Goal: Task Accomplishment & Management: Manage account settings

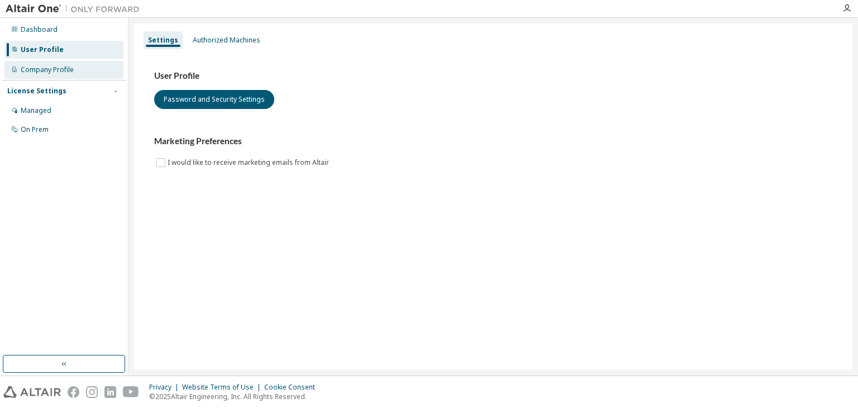
click at [20, 66] on div "Company Profile" at bounding box center [63, 70] width 119 height 18
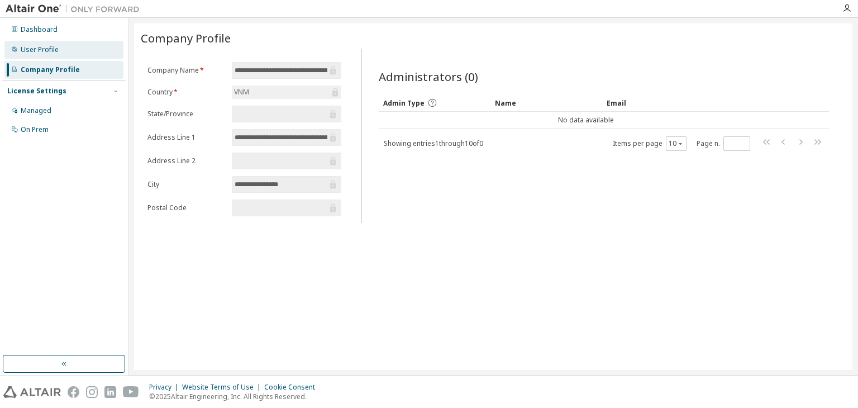
click at [26, 47] on div "User Profile" at bounding box center [40, 49] width 38 height 9
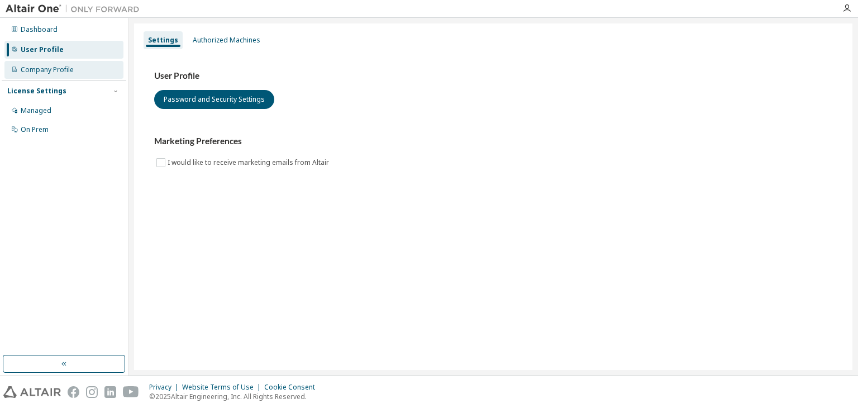
click at [19, 63] on div "Company Profile" at bounding box center [63, 70] width 119 height 18
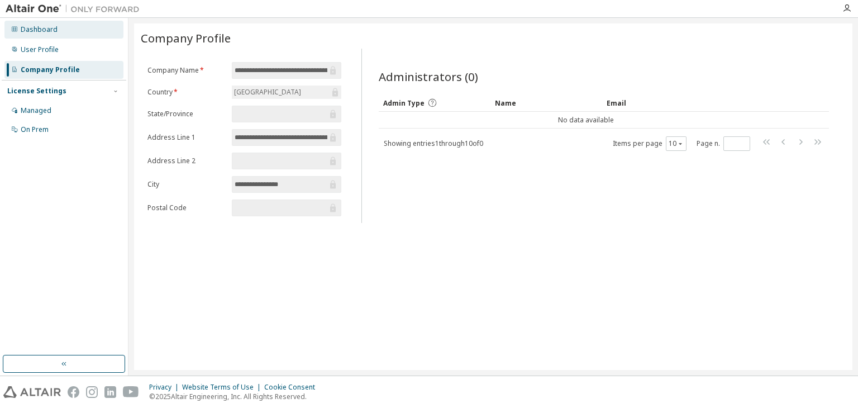
click at [31, 23] on div "Dashboard" at bounding box center [63, 30] width 119 height 18
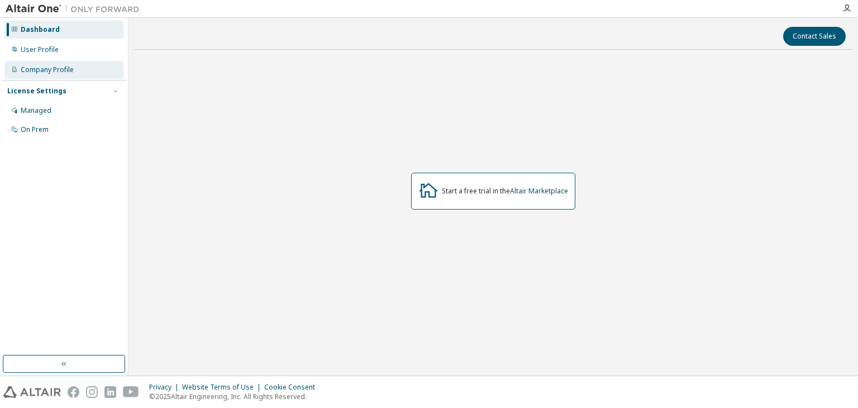
click at [53, 70] on div "Company Profile" at bounding box center [47, 69] width 53 height 9
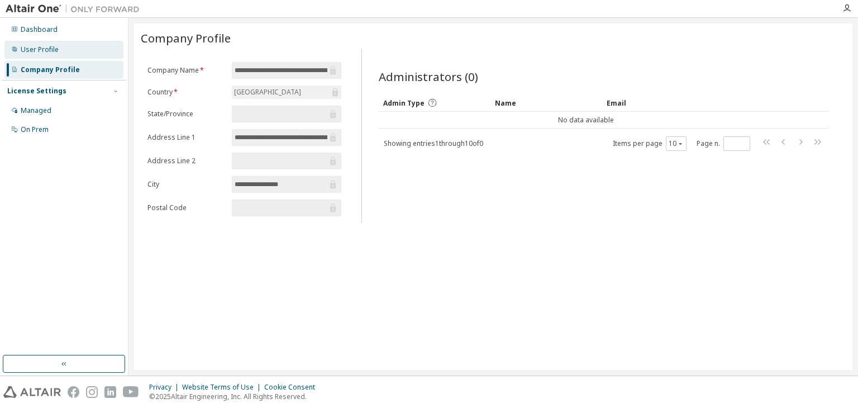
click at [64, 45] on div "User Profile" at bounding box center [63, 50] width 119 height 18
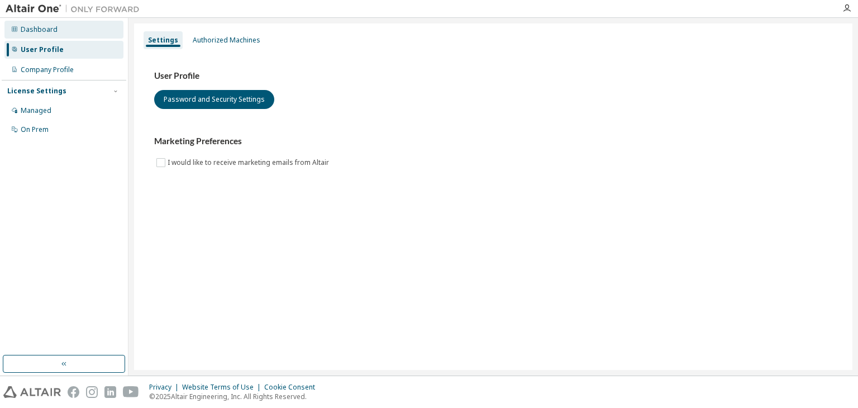
click at [54, 31] on div "Dashboard" at bounding box center [39, 29] width 37 height 9
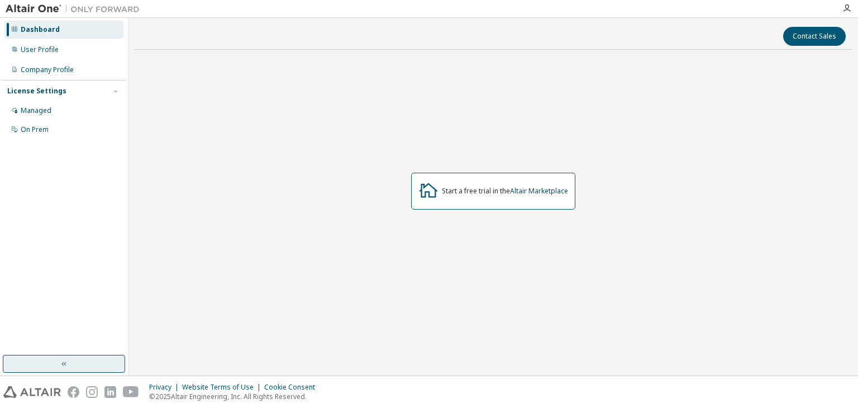
click at [33, 364] on button "button" at bounding box center [64, 364] width 122 height 18
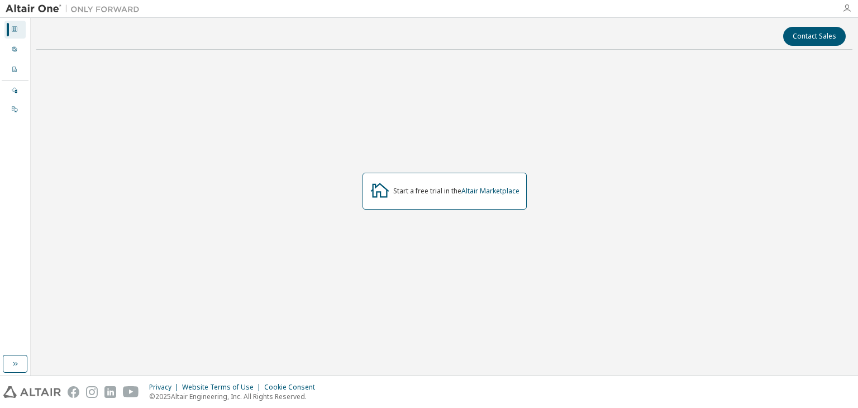
click at [849, 11] on icon "button" at bounding box center [846, 8] width 9 height 9
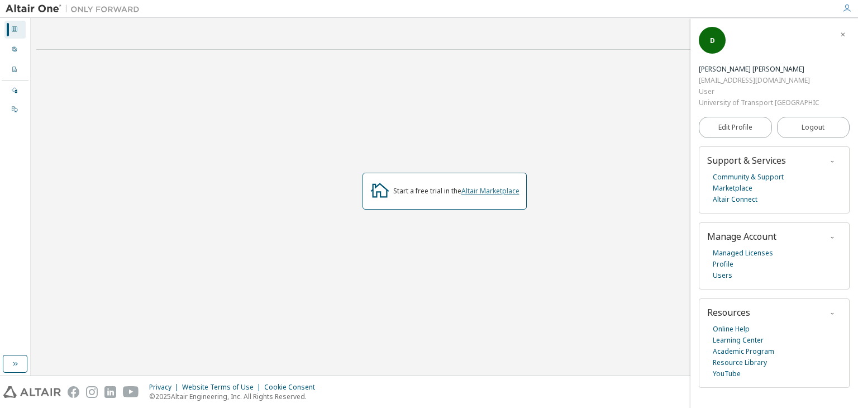
click at [497, 190] on link "Altair Marketplace" at bounding box center [490, 190] width 58 height 9
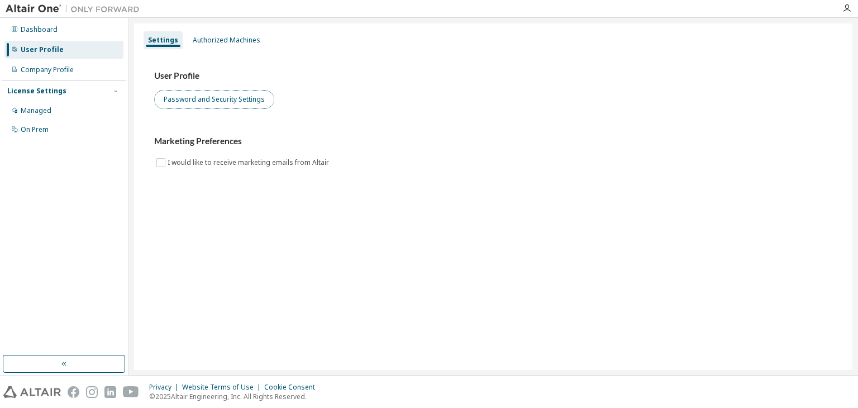
click at [222, 106] on button "Password and Security Settings" at bounding box center [214, 99] width 120 height 19
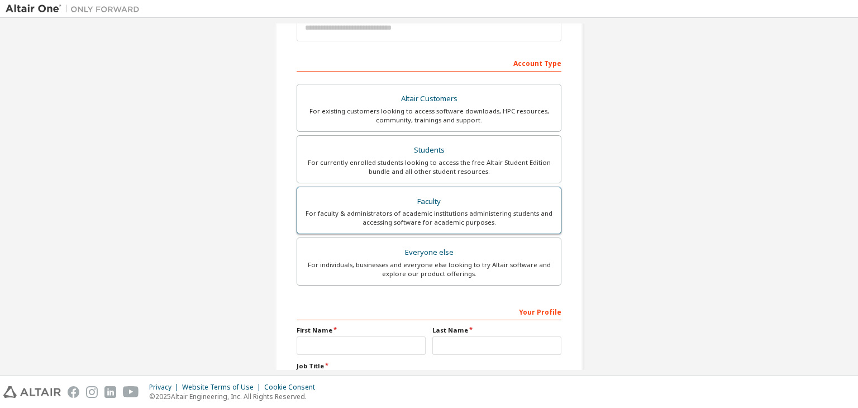
scroll to position [168, 0]
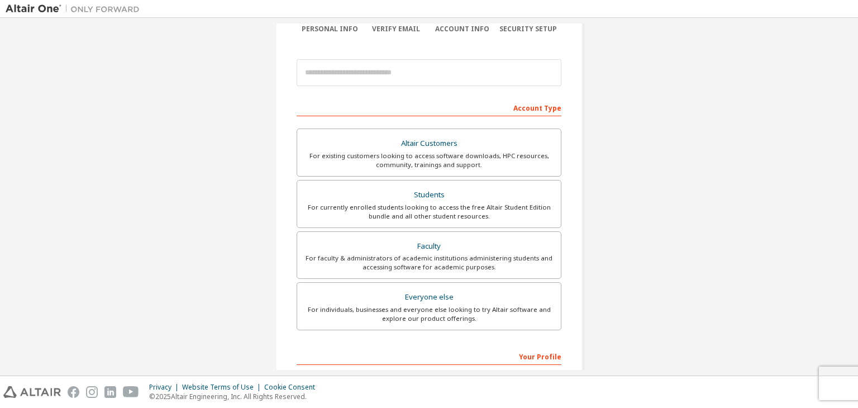
scroll to position [140, 0]
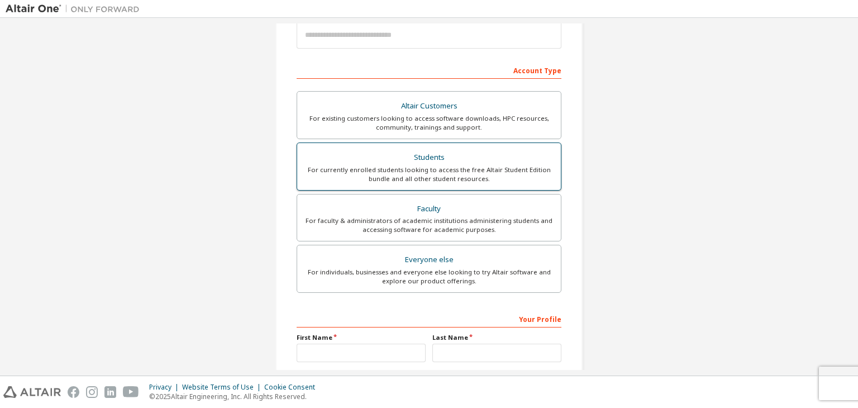
click at [404, 174] on div "For currently enrolled students looking to access the free Altair Student Editi…" at bounding box center [429, 174] width 250 height 18
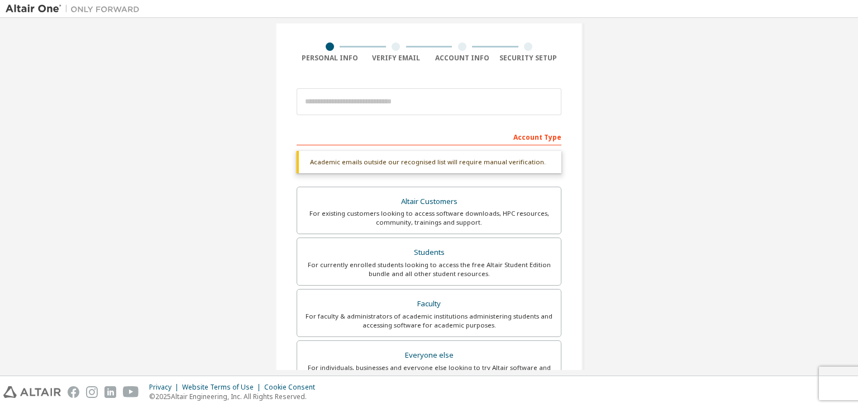
scroll to position [71, 0]
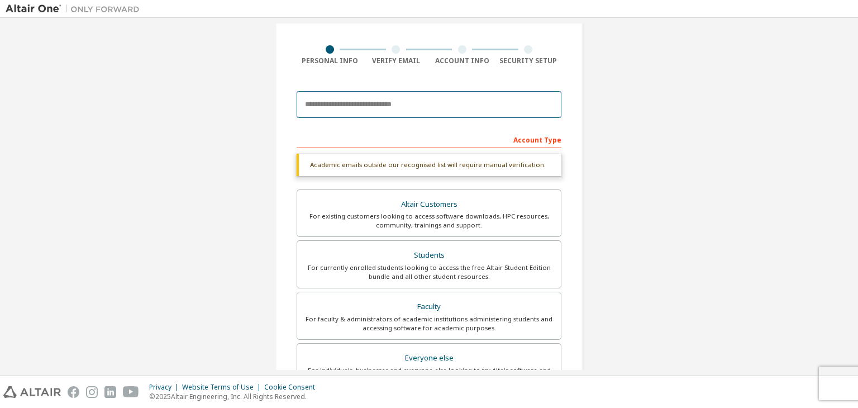
click at [355, 108] on input "email" at bounding box center [429, 104] width 265 height 27
type input "**********"
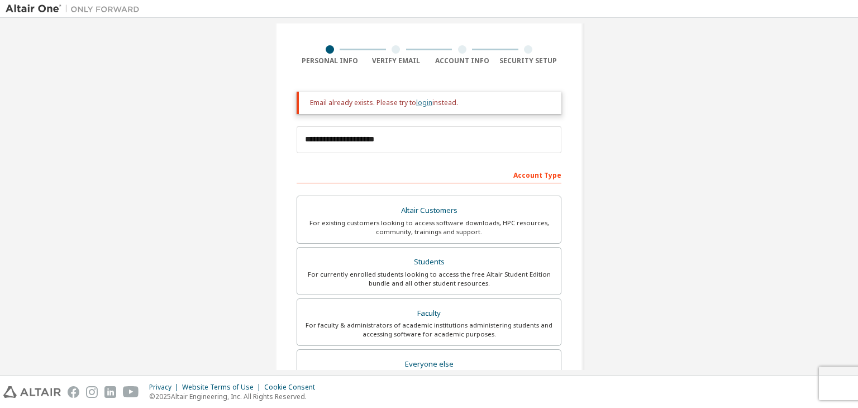
click at [418, 102] on link "login" at bounding box center [424, 102] width 16 height 9
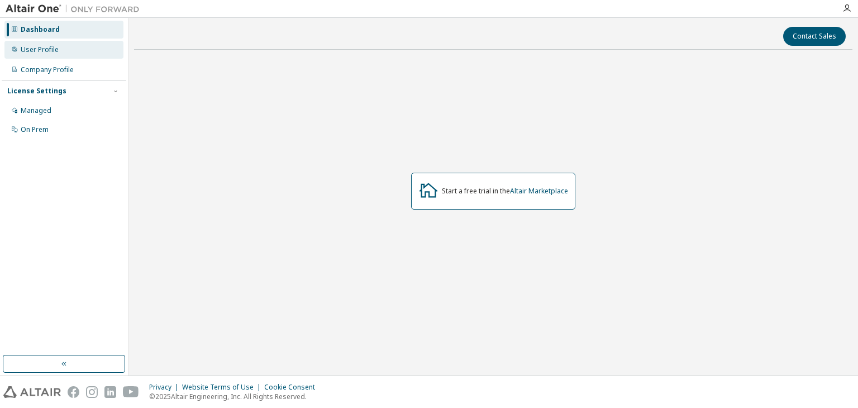
click at [64, 54] on div "User Profile" at bounding box center [63, 50] width 119 height 18
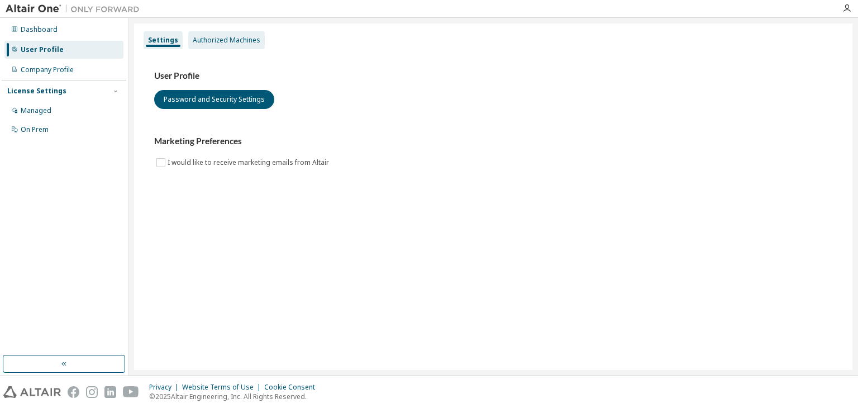
click at [221, 42] on div "Authorized Machines" at bounding box center [227, 40] width 68 height 9
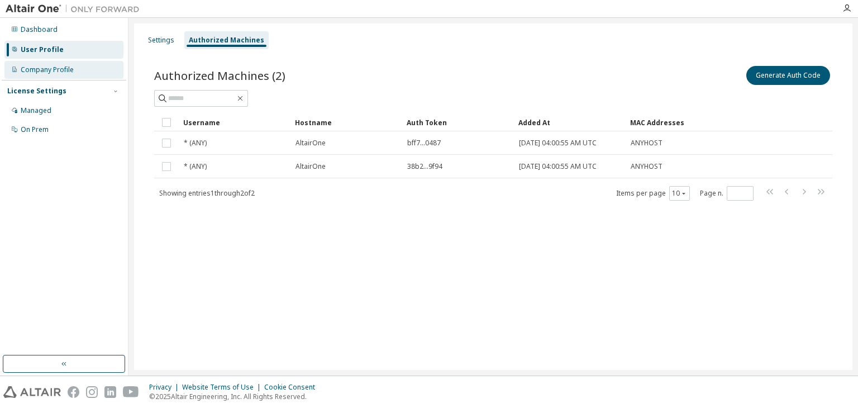
click at [71, 63] on div "Company Profile" at bounding box center [63, 70] width 119 height 18
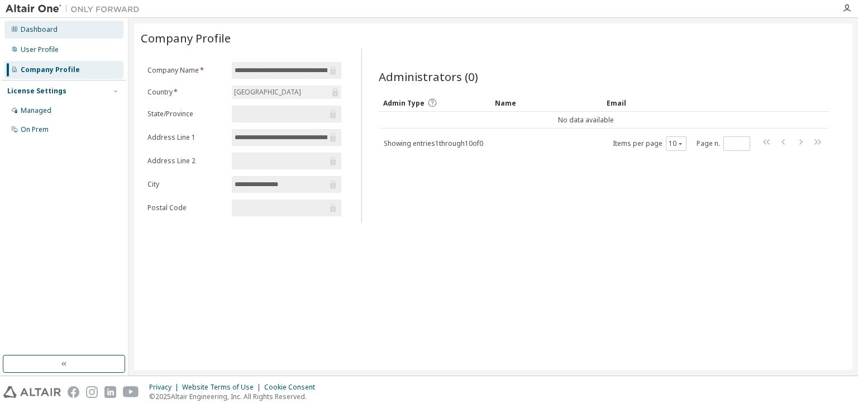
click at [66, 27] on div "Dashboard" at bounding box center [63, 30] width 119 height 18
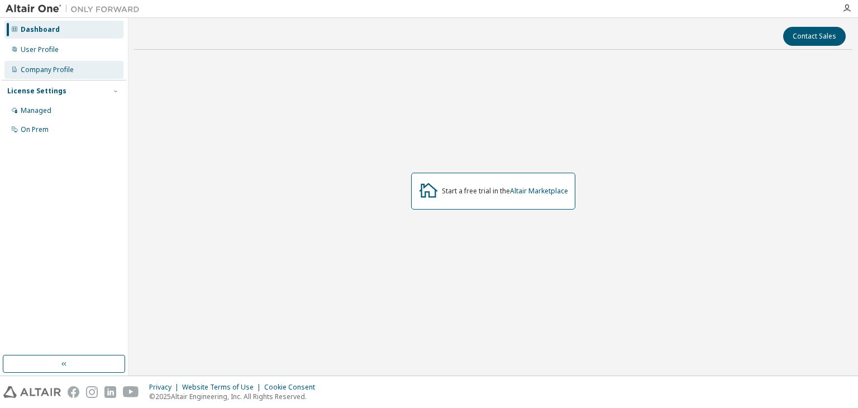
click at [76, 70] on div "Company Profile" at bounding box center [63, 70] width 119 height 18
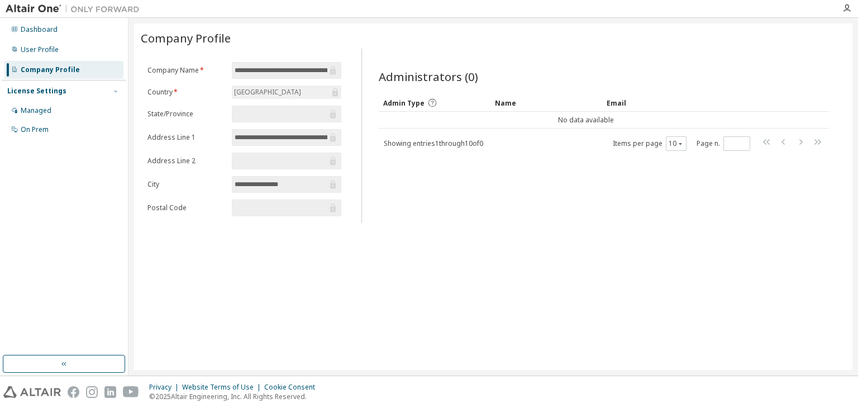
click at [118, 90] on div "License Settings Managed On Prem" at bounding box center [64, 110] width 125 height 60
click at [118, 90] on icon "button" at bounding box center [115, 91] width 7 height 7
click at [847, 12] on icon "button" at bounding box center [846, 8] width 9 height 9
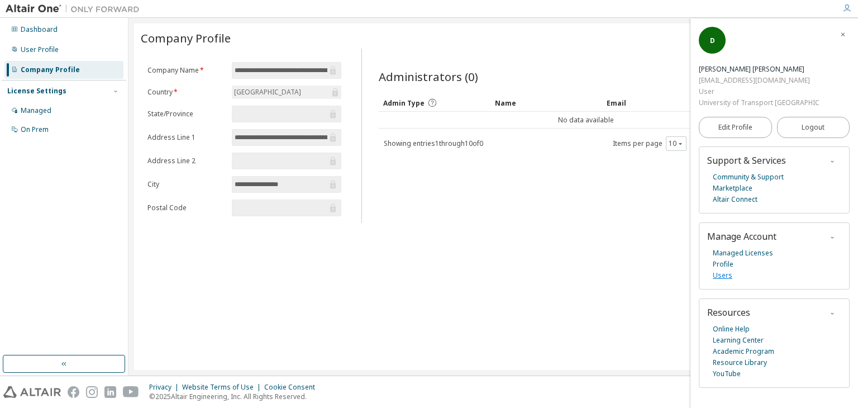
click at [723, 275] on link "Users" at bounding box center [723, 275] width 20 height 11
